Goal: Task Accomplishment & Management: Use online tool/utility

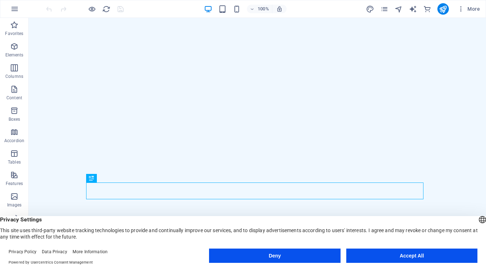
click at [278, 256] on button "Deny" at bounding box center [274, 256] width 131 height 14
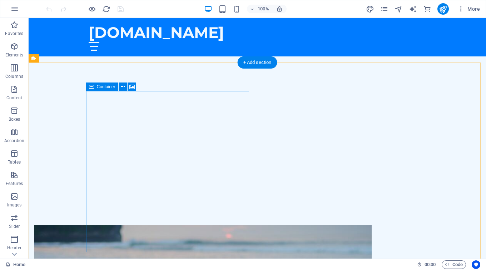
scroll to position [196, 0]
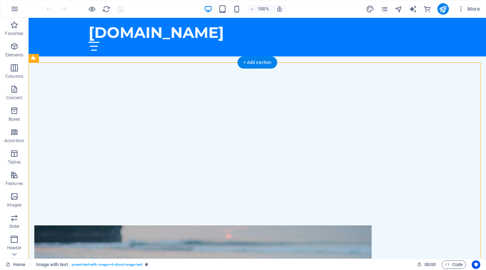
drag, startPoint x: 122, startPoint y: 105, endPoint x: 87, endPoint y: 81, distance: 42.4
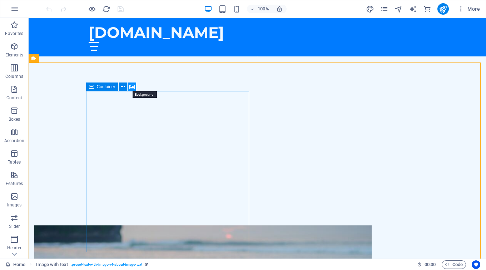
click at [131, 86] on icon at bounding box center [131, 86] width 5 height 7
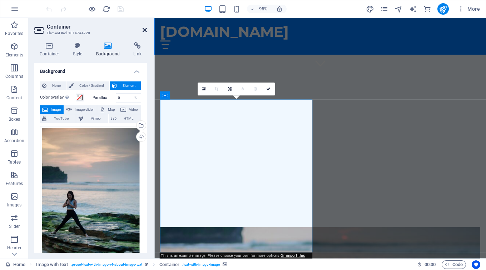
click at [144, 29] on icon at bounding box center [144, 30] width 4 height 6
